Goal: Task Accomplishment & Management: Use online tool/utility

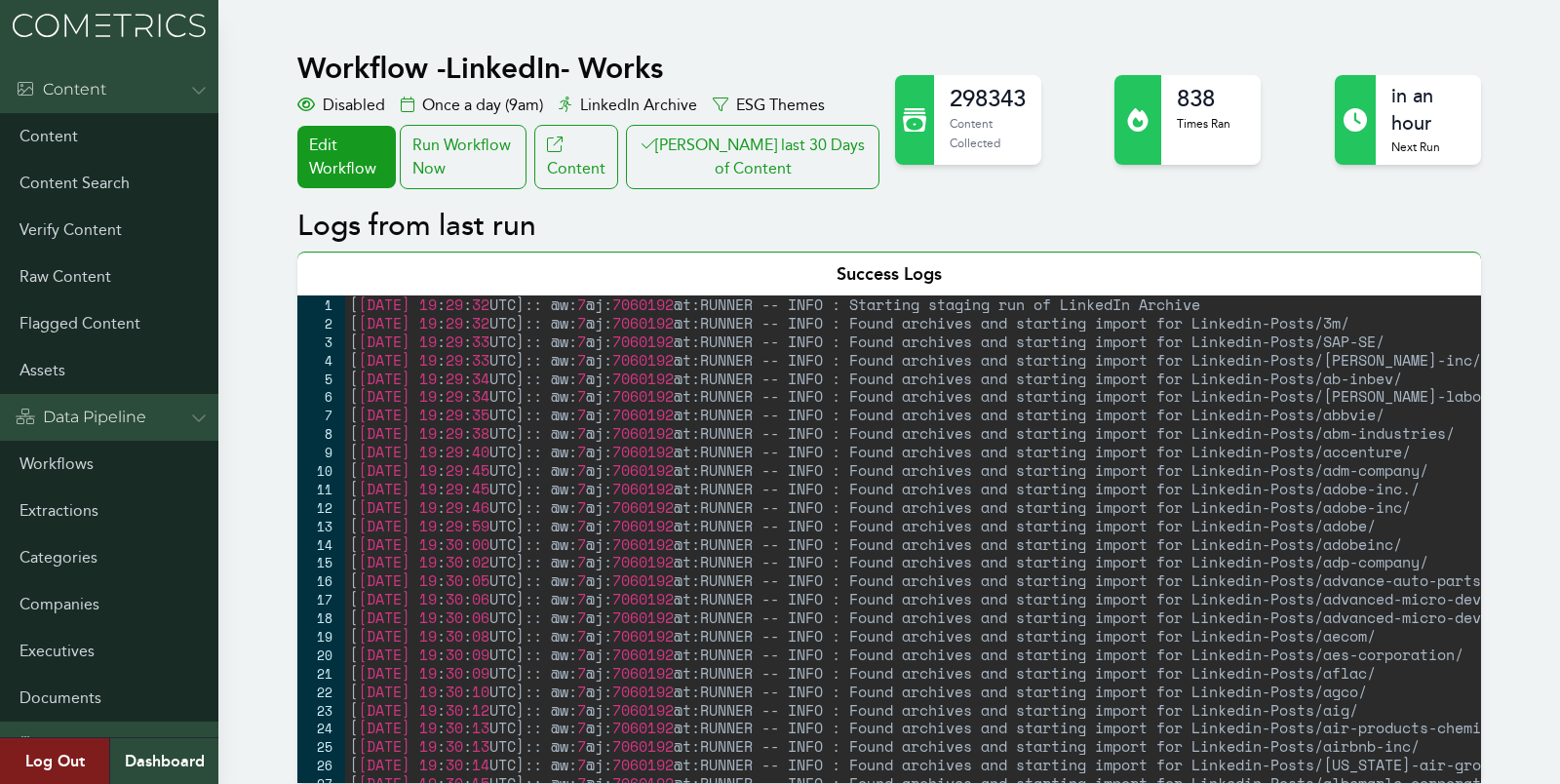
click at [35, 456] on link "Workflows" at bounding box center [109, 464] width 218 height 47
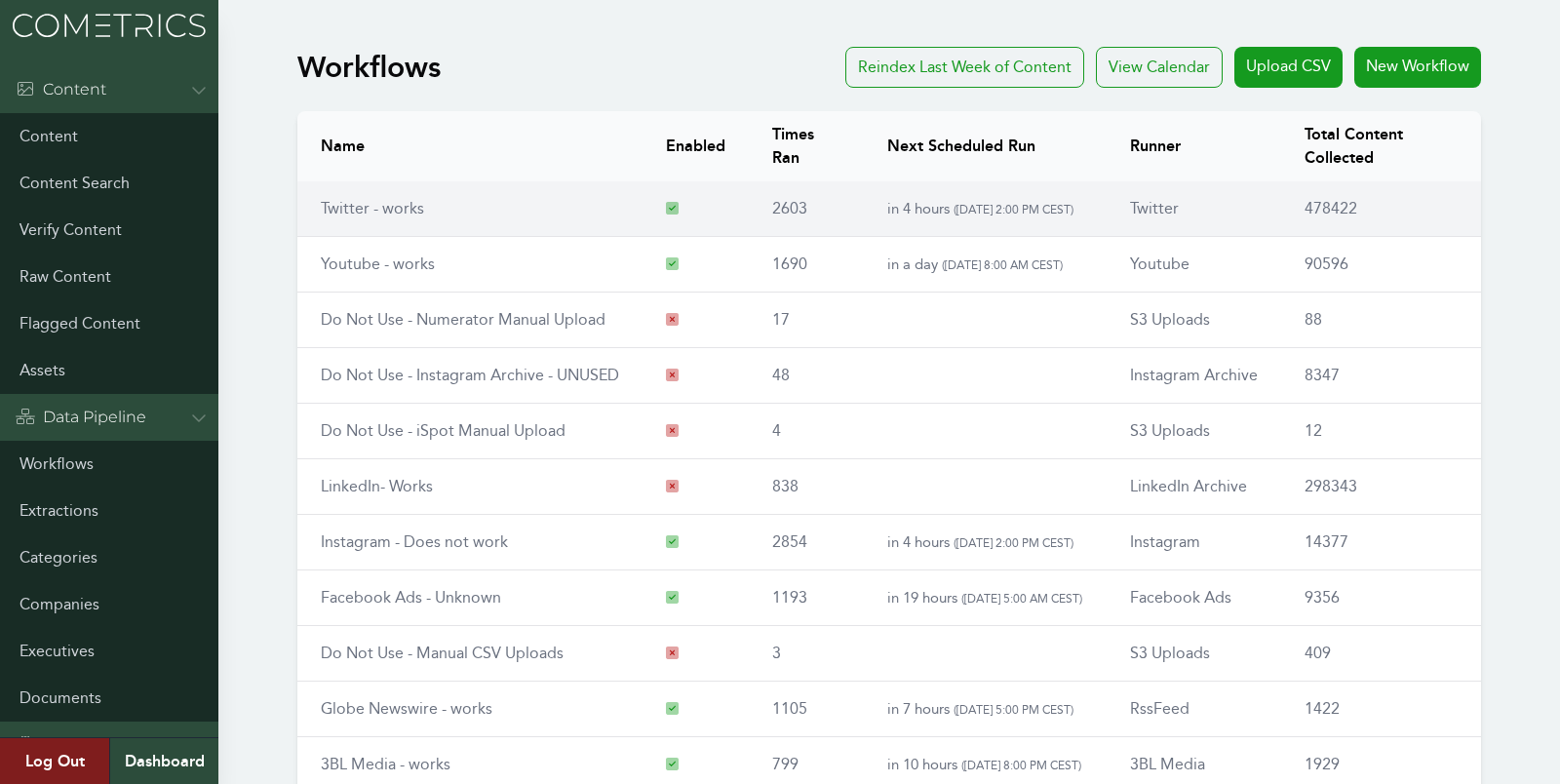
click at [307, 197] on td "Twitter - works" at bounding box center [470, 208] width 345 height 56
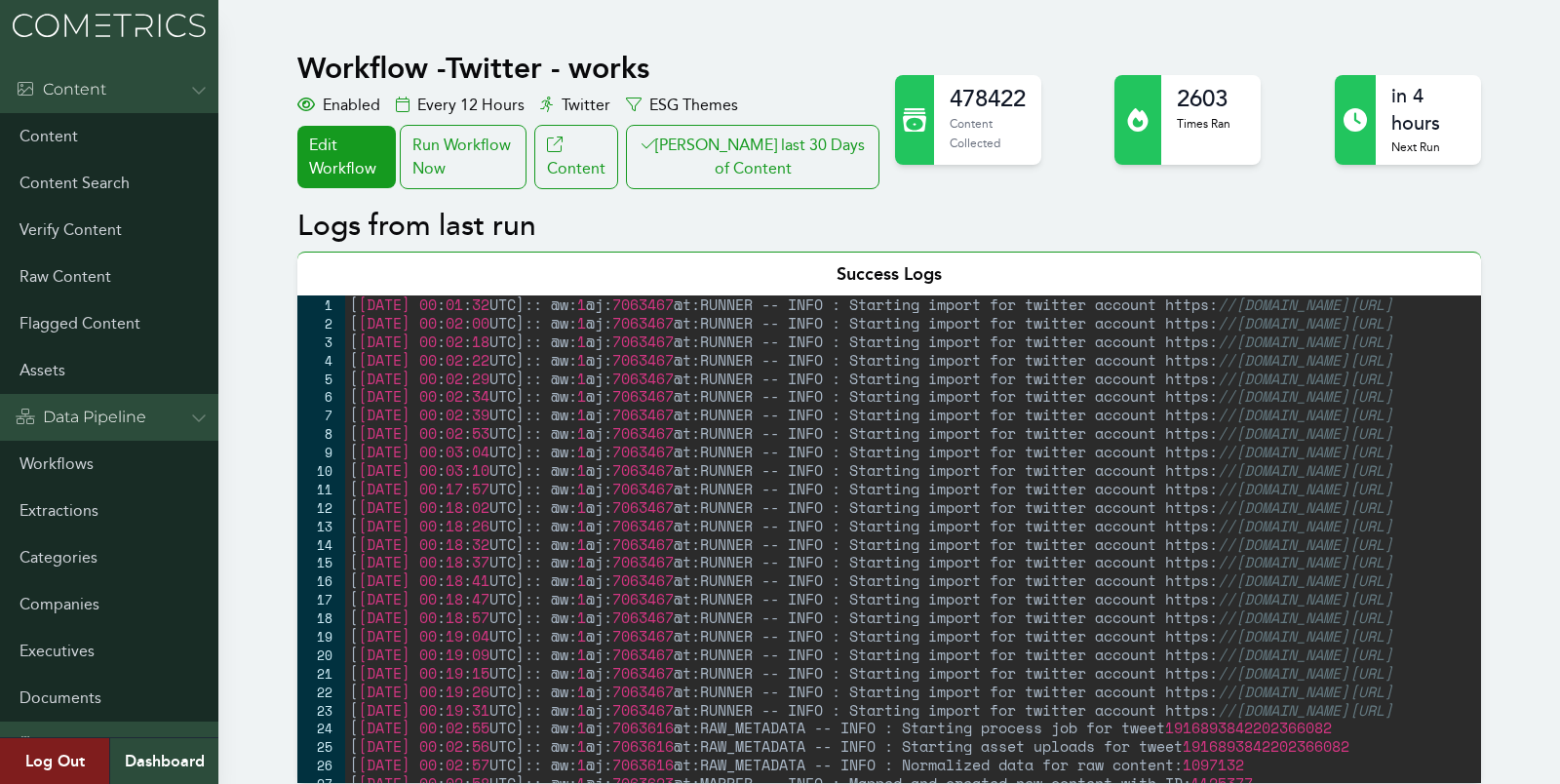
click at [786, 152] on button "[PERSON_NAME] last 30 Days of Content" at bounding box center [752, 157] width 254 height 65
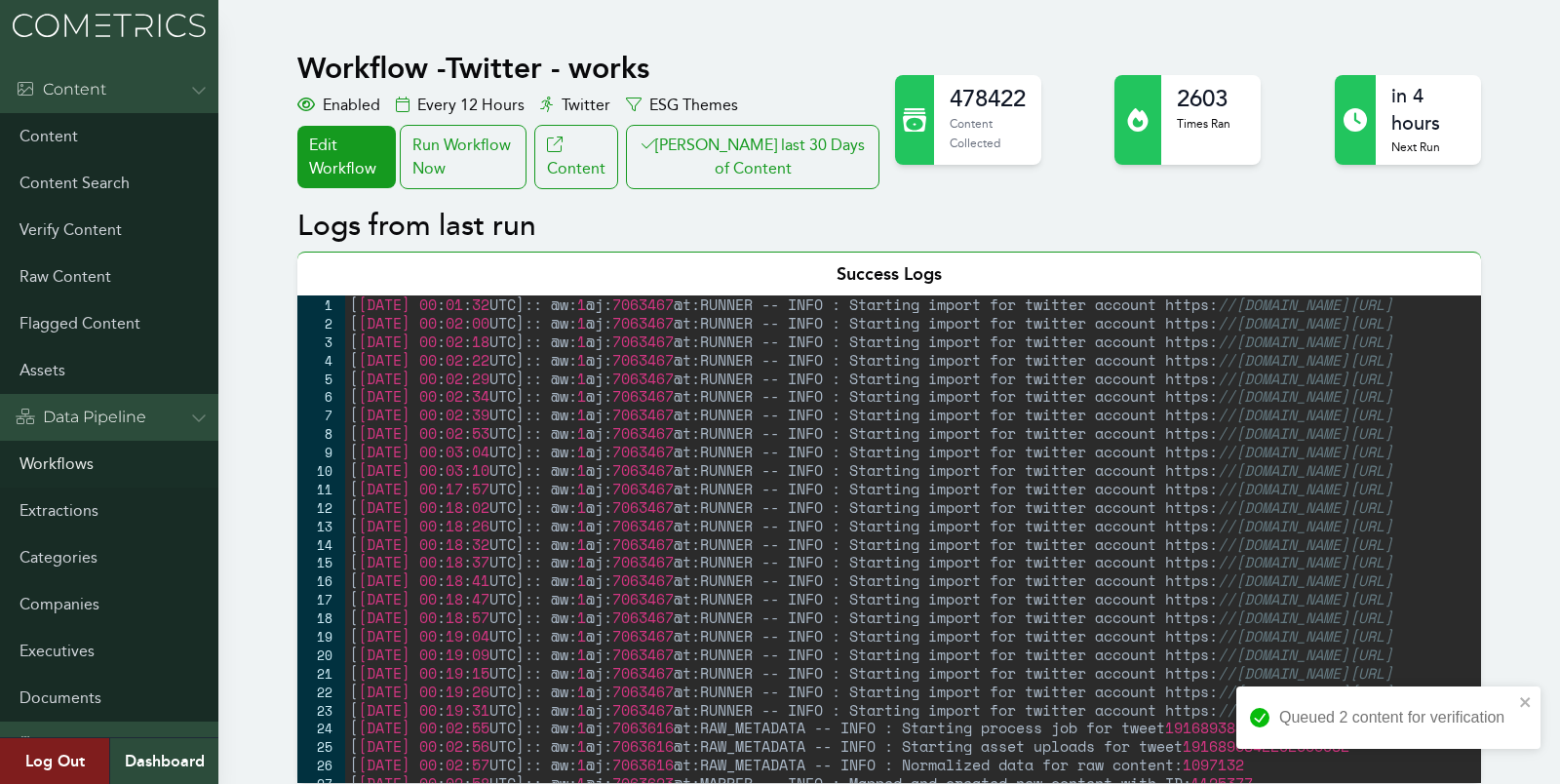
click at [74, 443] on link "Workflows" at bounding box center [109, 464] width 218 height 47
